Goal: Task Accomplishment & Management: Complete application form

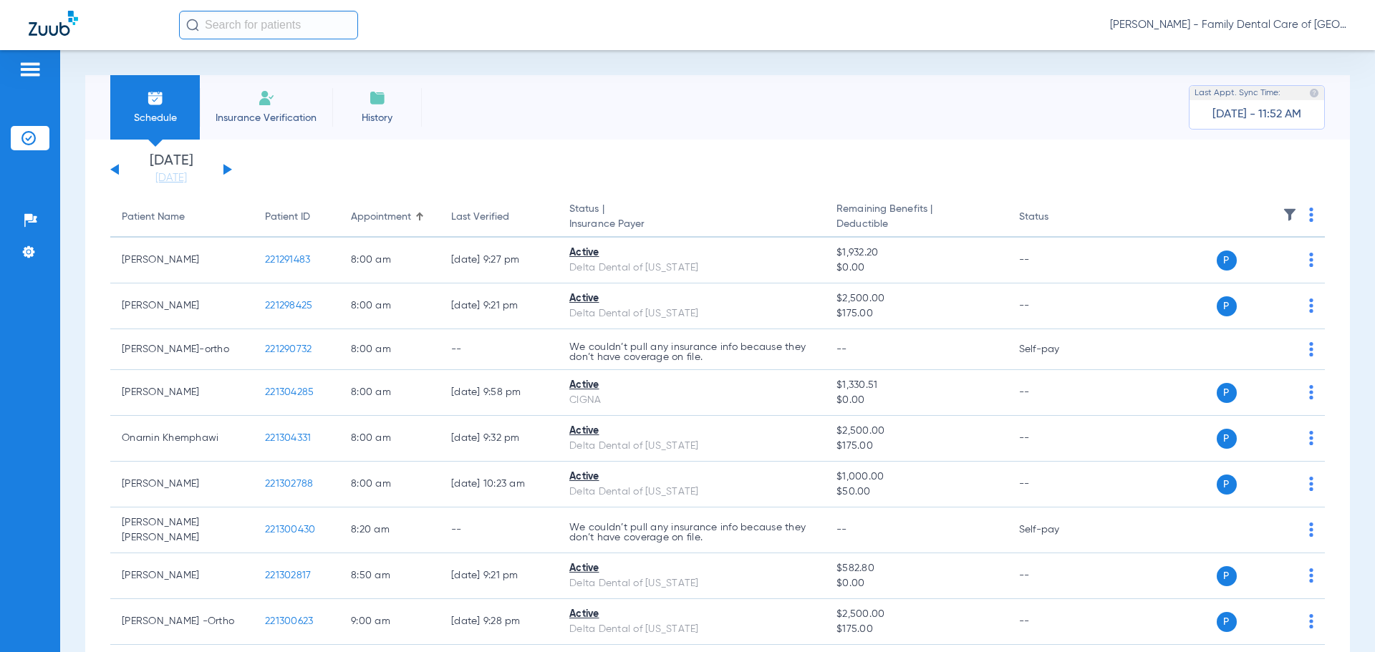
click at [275, 104] on li "Insurance Verification" at bounding box center [266, 107] width 132 height 64
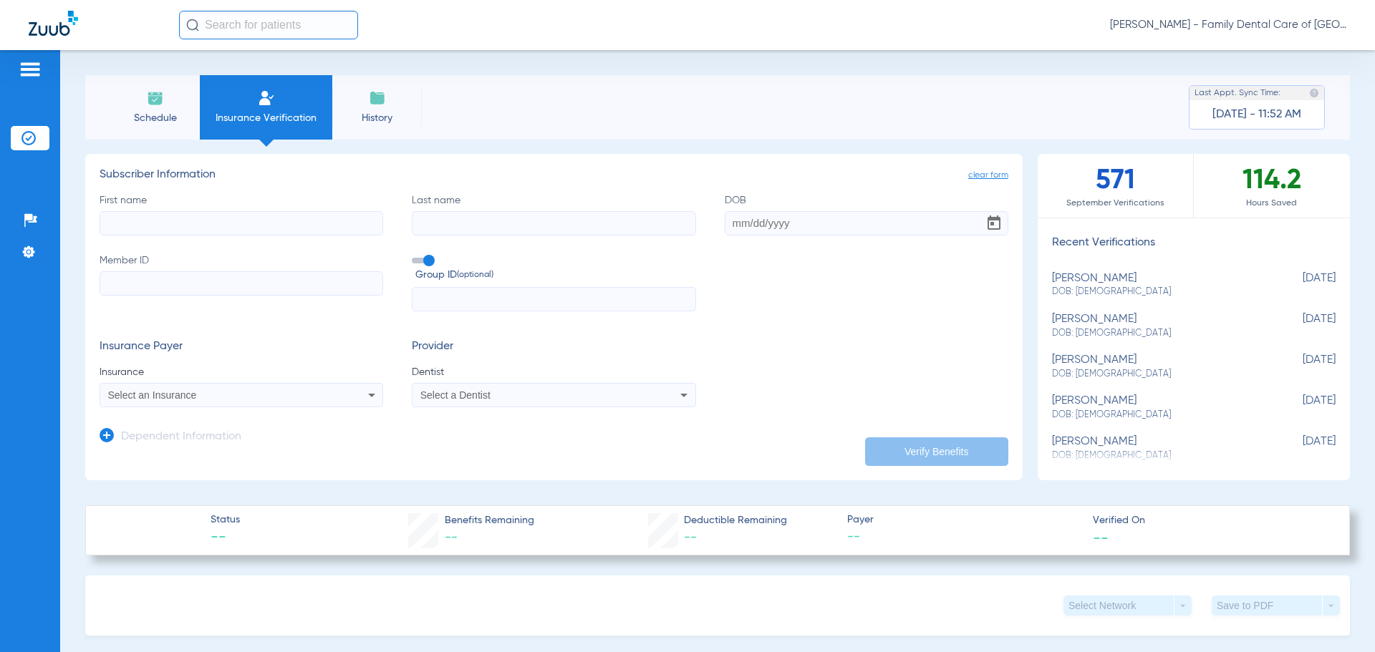
click at [244, 228] on input "First name" at bounding box center [242, 223] width 284 height 24
type input "[PERSON_NAME]"
type input "[DATE]"
click at [1031, 21] on div "[PERSON_NAME] - Family Dental Care of [GEOGRAPHIC_DATA]" at bounding box center [762, 25] width 1167 height 29
